Goal: Task Accomplishment & Management: Manage account settings

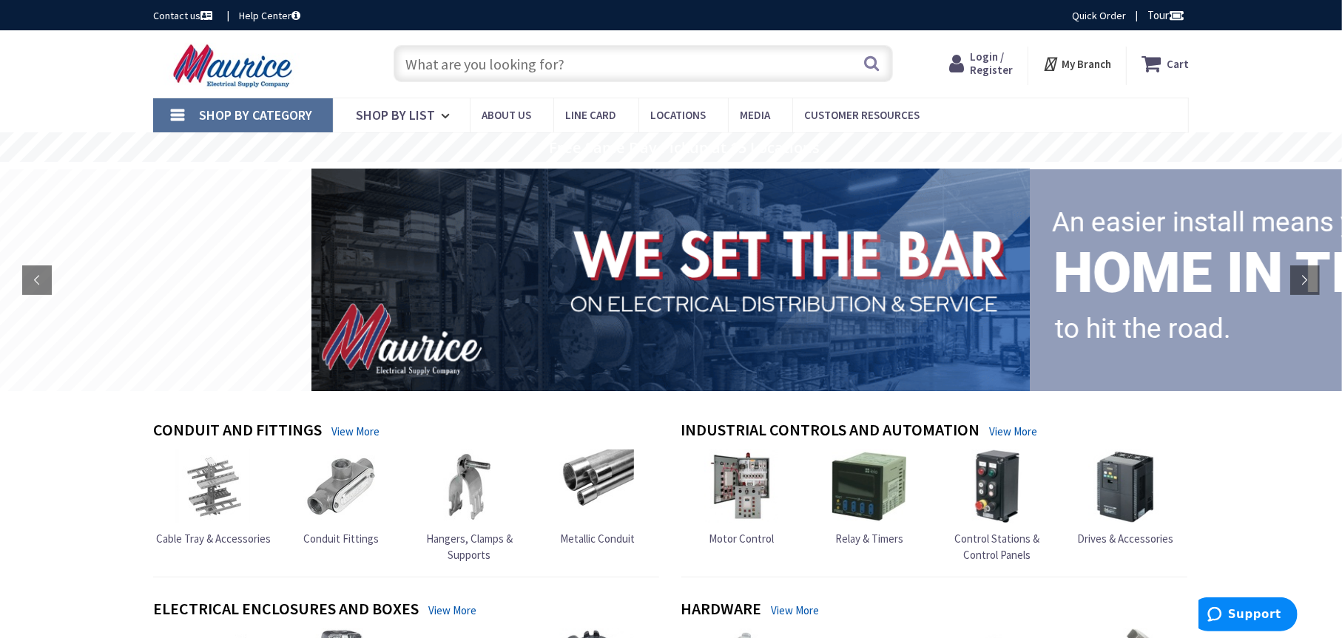
click at [963, 65] on icon at bounding box center [959, 63] width 21 height 27
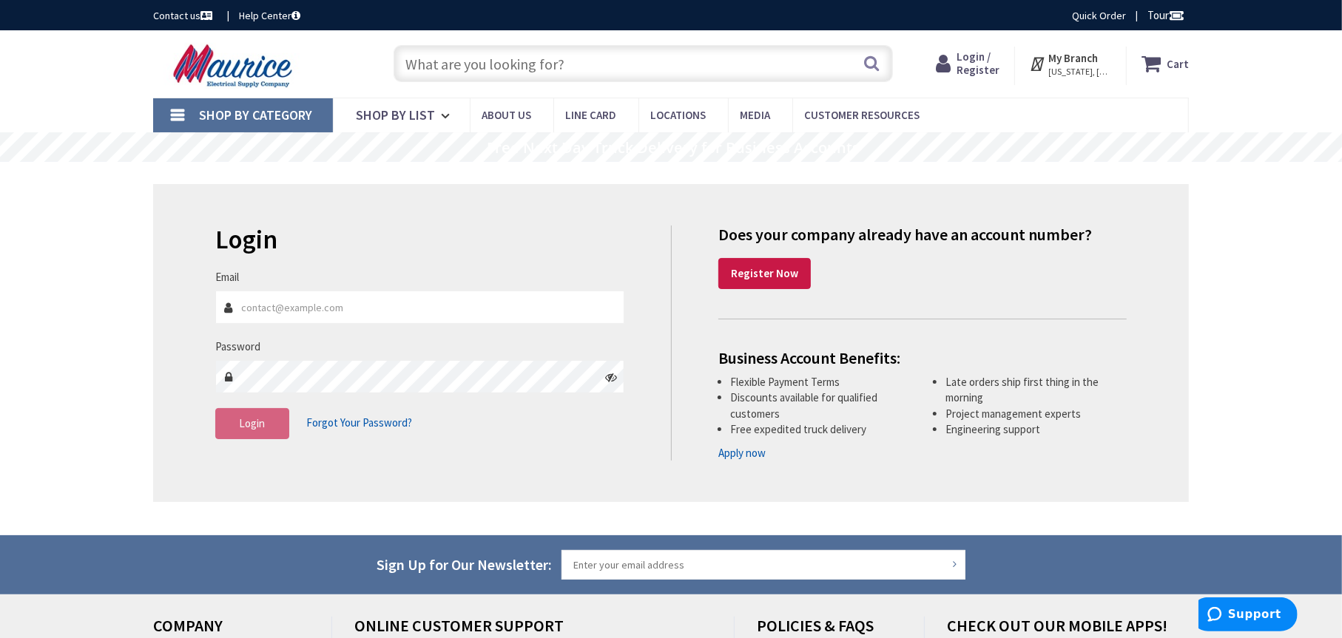
type input "Jschmidt@theairllc.com"
click at [255, 424] on span "Login" at bounding box center [253, 423] width 26 height 14
